Goal: Task Accomplishment & Management: Use online tool/utility

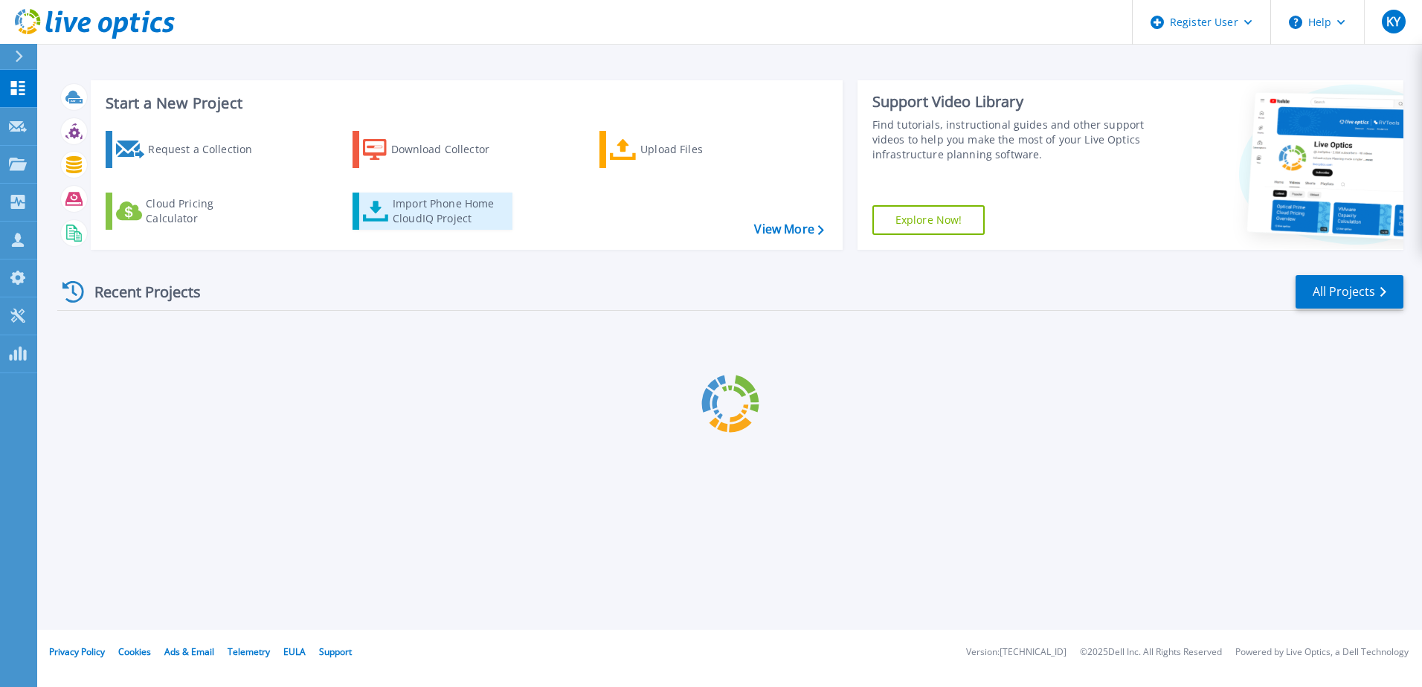
click at [414, 214] on div "Import Phone Home CloudIQ Project" at bounding box center [451, 211] width 116 height 30
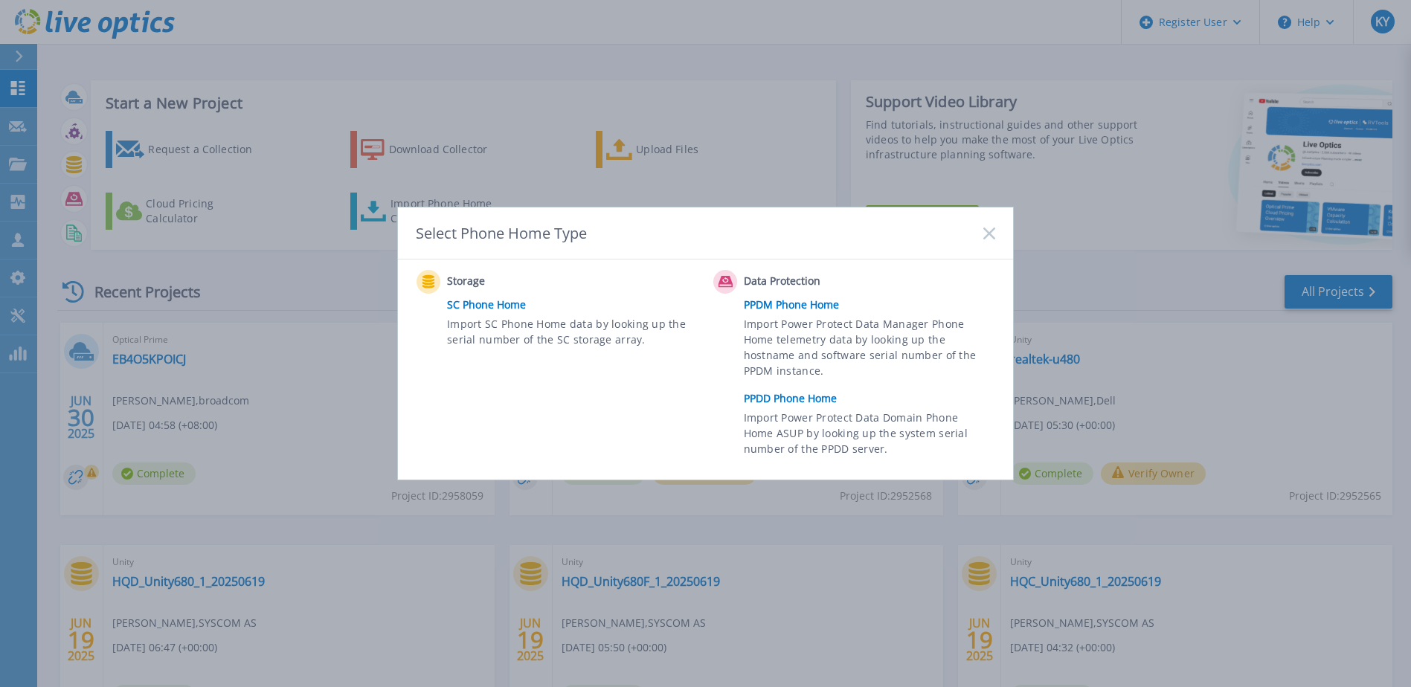
click at [502, 306] on link "SC Phone Home" at bounding box center [576, 305] width 259 height 22
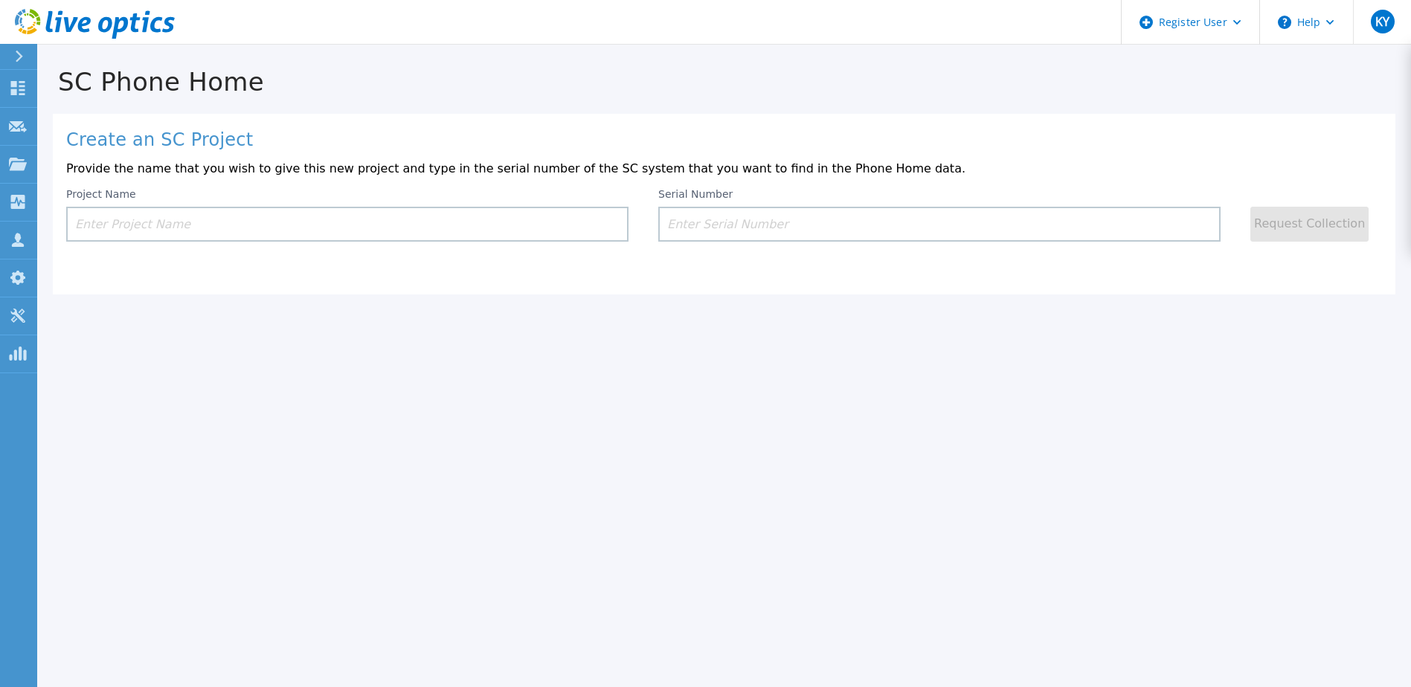
click at [425, 250] on div "Create an SC Project Provide the name that you wish to give this new project an…" at bounding box center [724, 204] width 1343 height 181
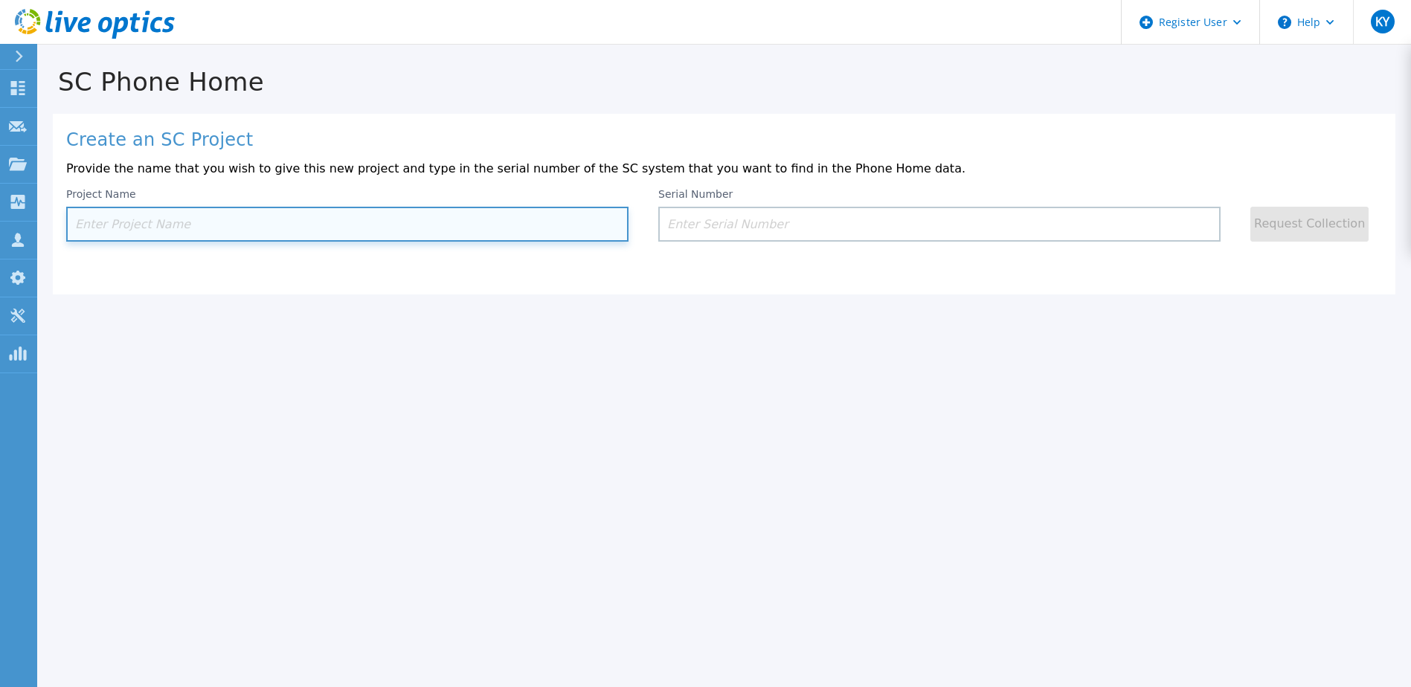
click at [439, 237] on input at bounding box center [347, 224] width 562 height 35
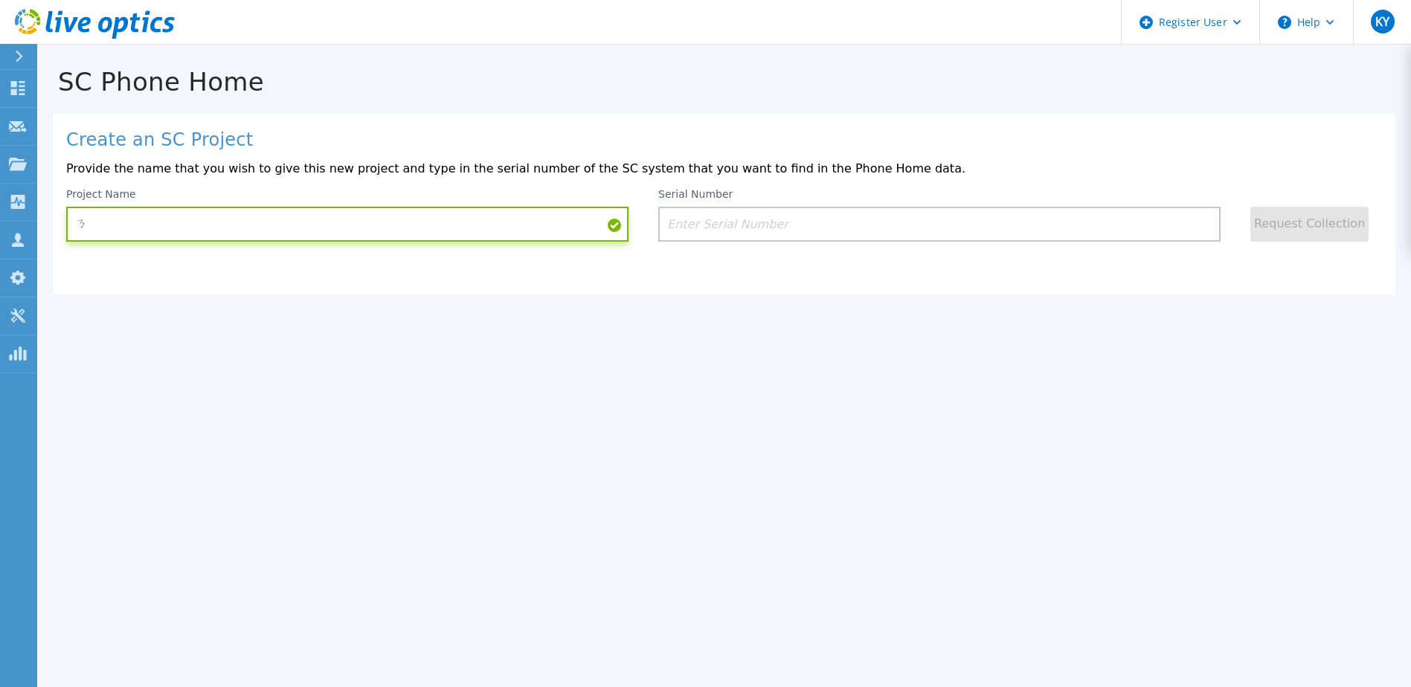
type input "ㄔ"
type input "test"
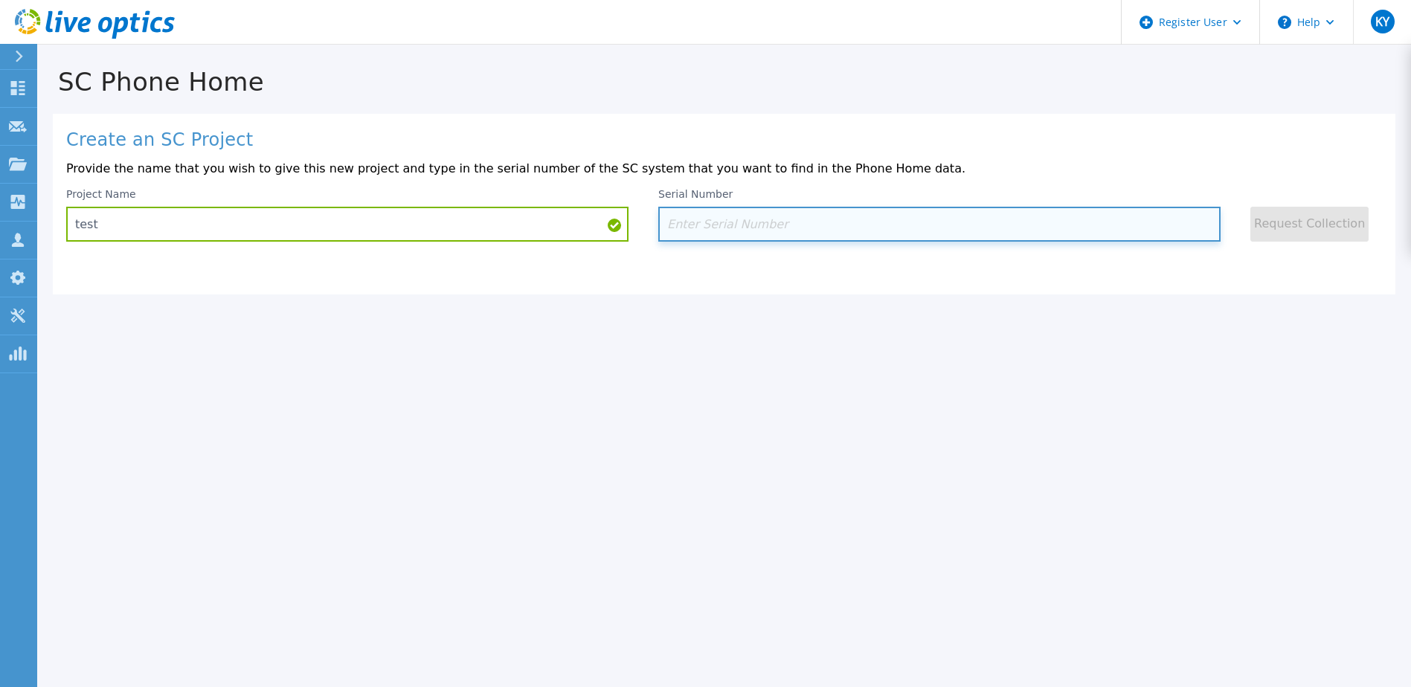
paste input "DE40822148"
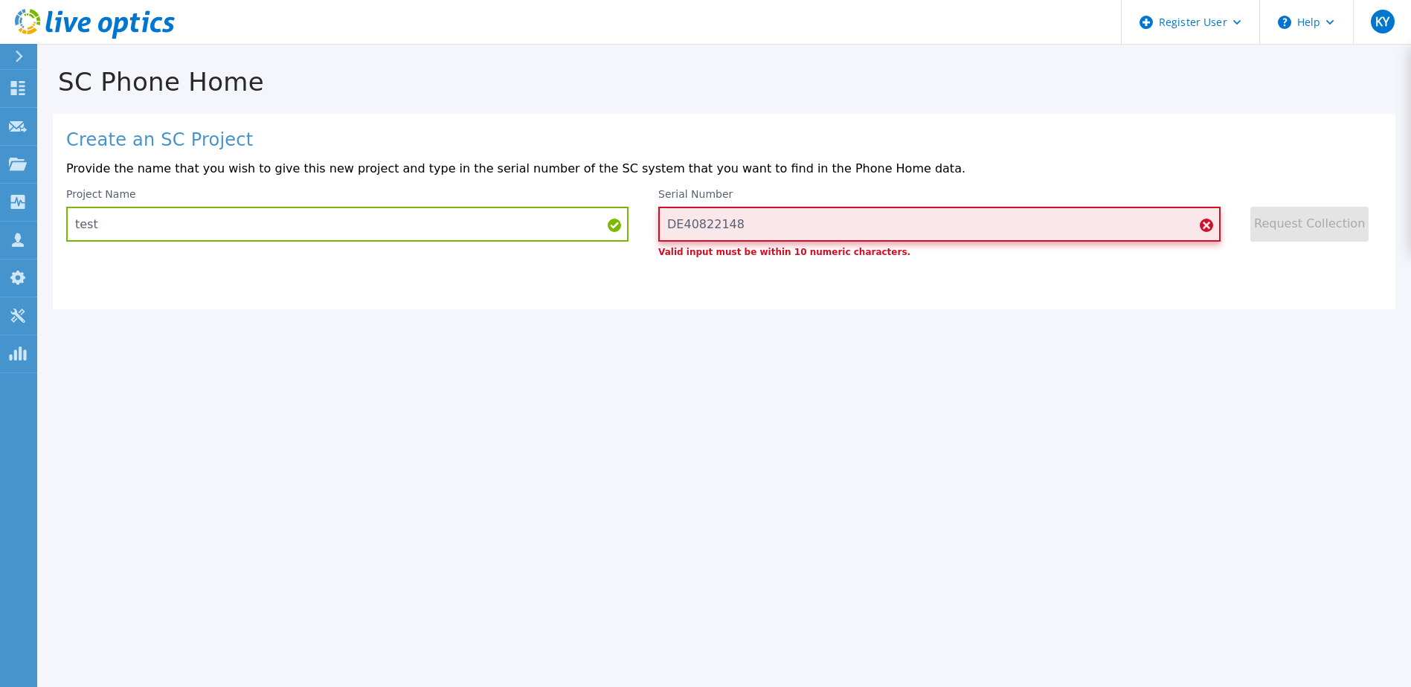
type input "DE40822148"
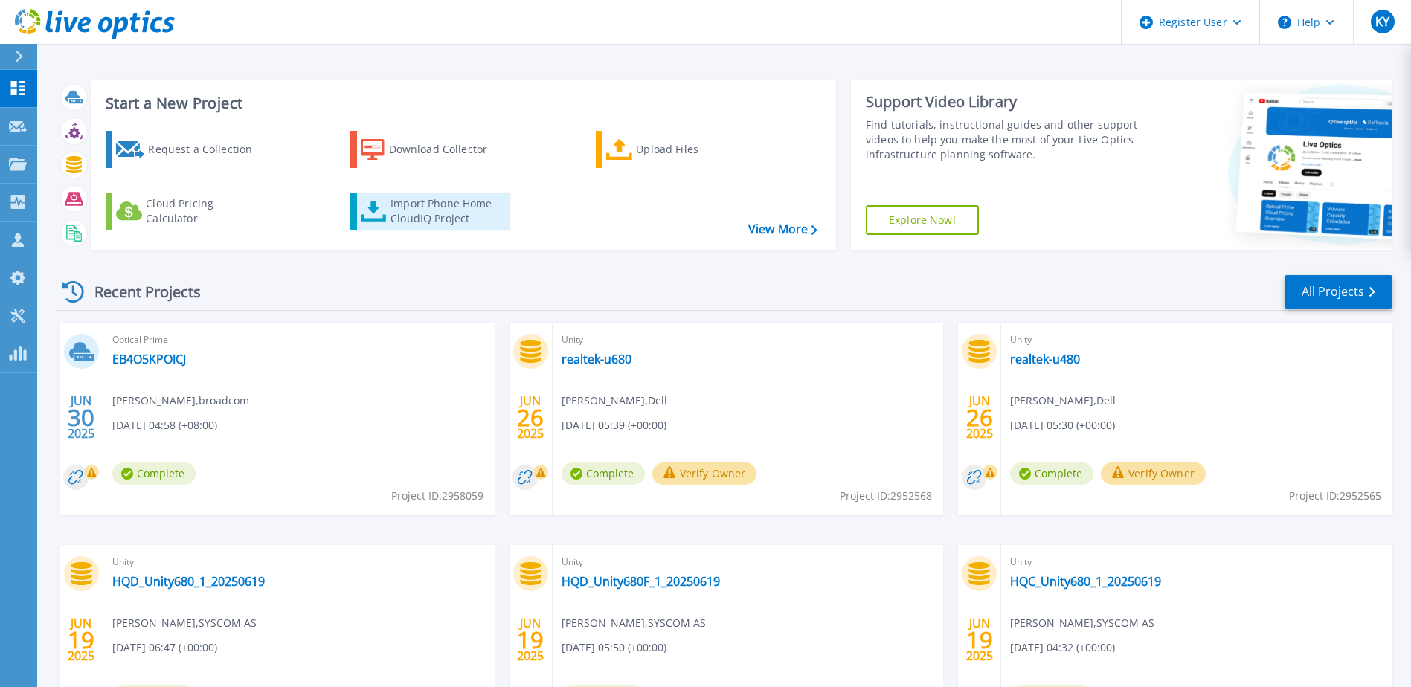
click at [446, 210] on div "Import Phone Home CloudIQ Project" at bounding box center [449, 211] width 116 height 30
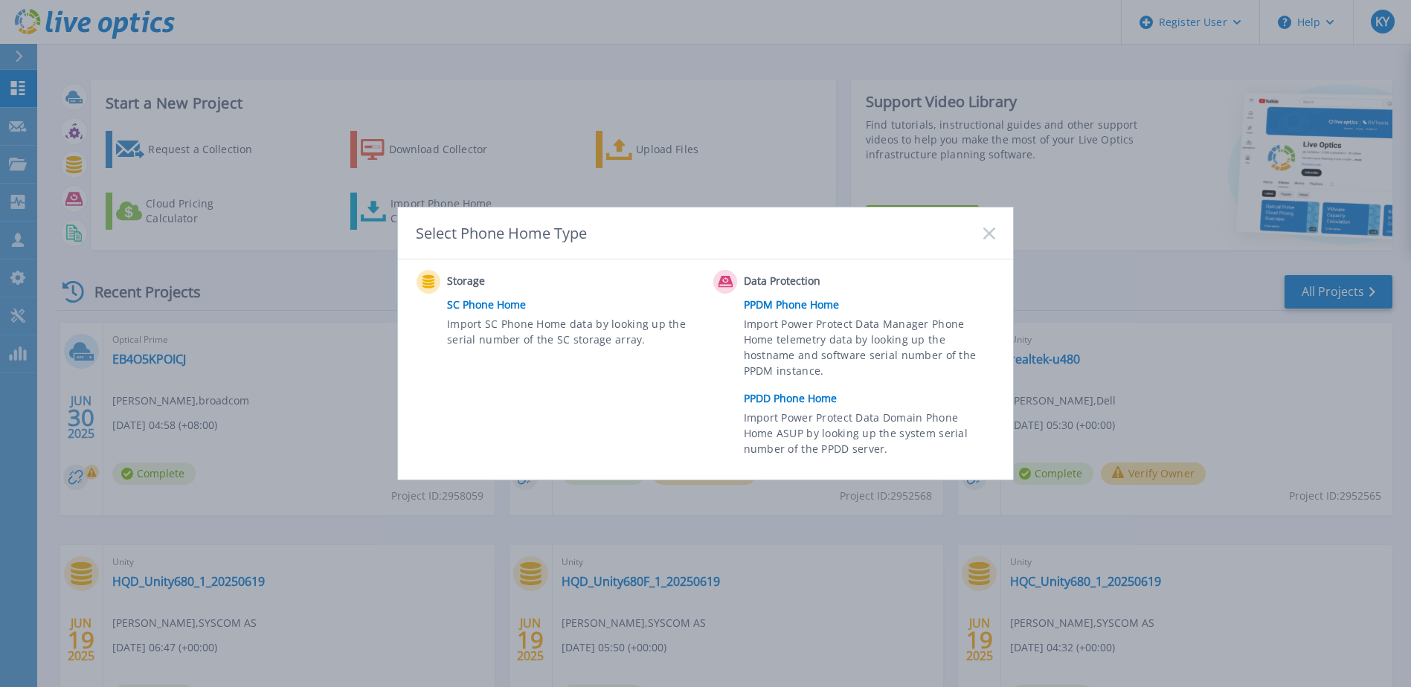
click at [986, 230] on rect at bounding box center [989, 233] width 13 height 13
